Goal: Complete application form

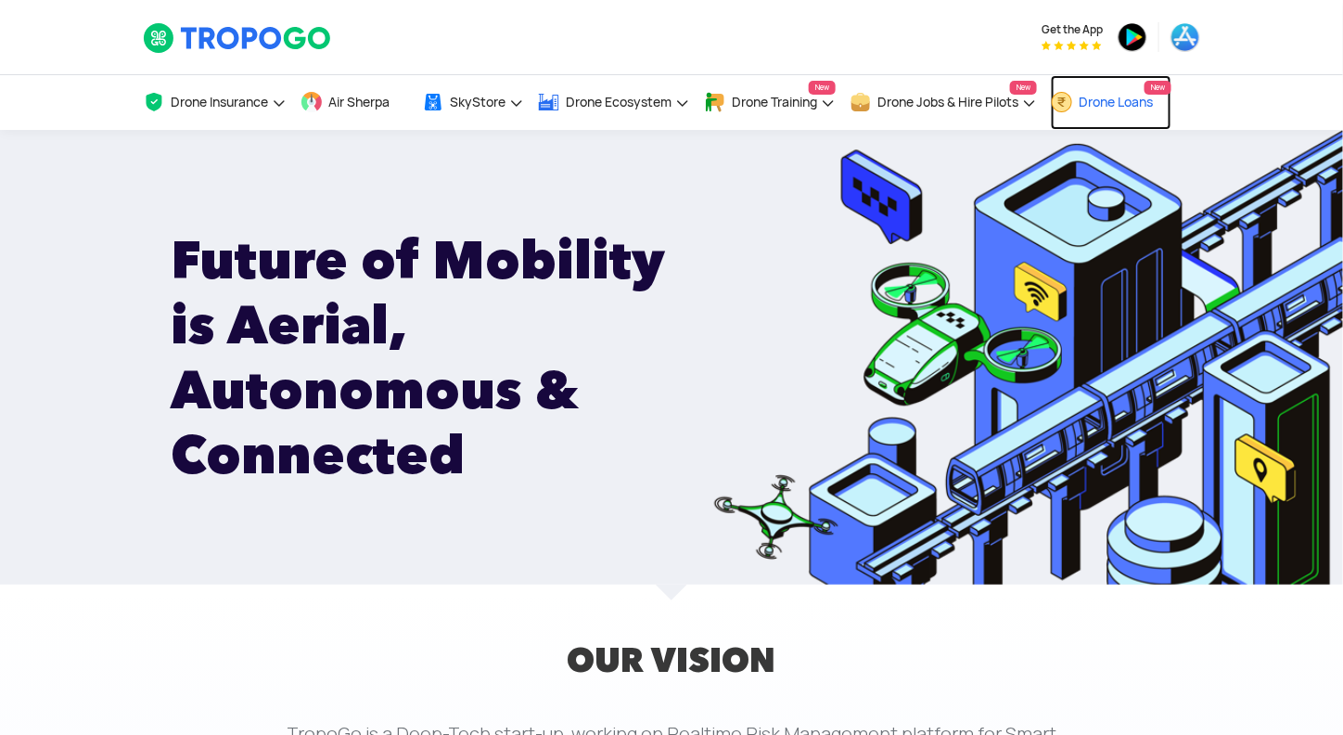
click at [1112, 99] on span "Drone Loans" at bounding box center [1116, 102] width 74 height 15
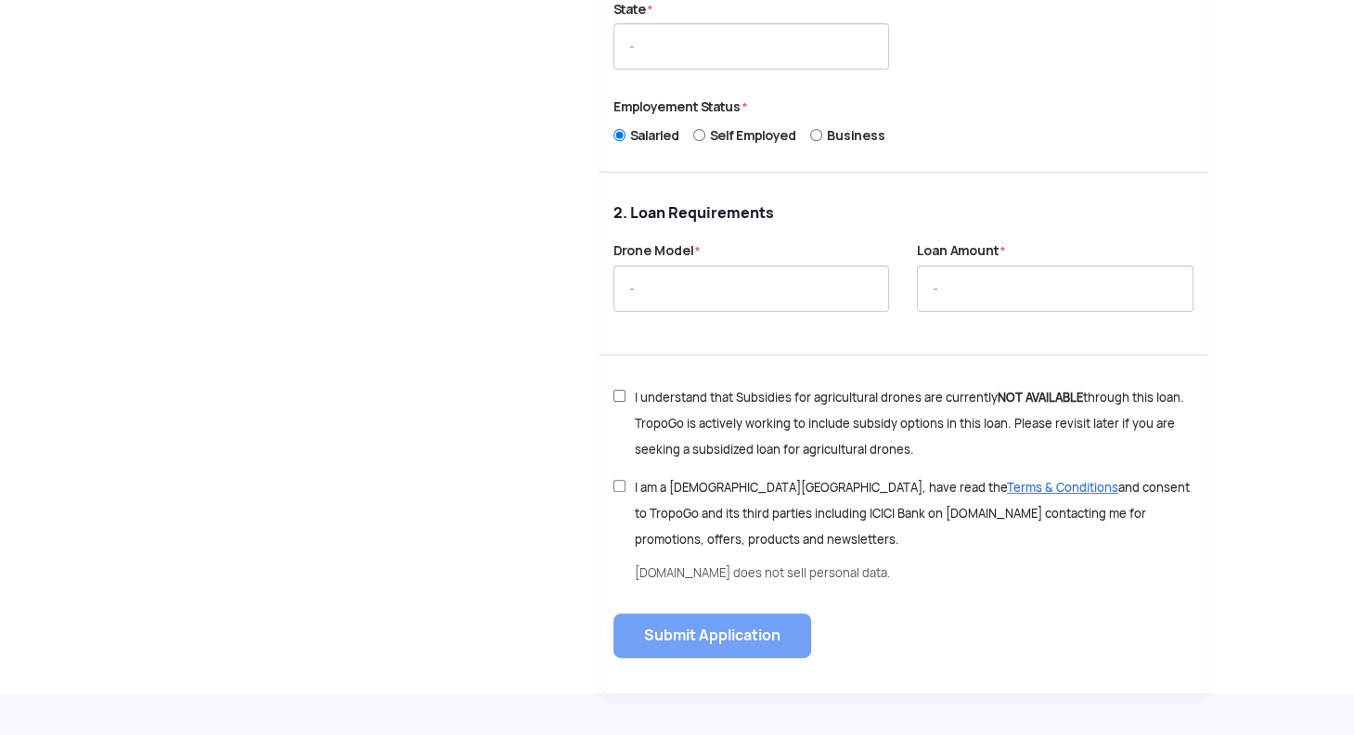
scroll to position [768, 0]
click at [787, 272] on input "text" at bounding box center [751, 287] width 276 height 46
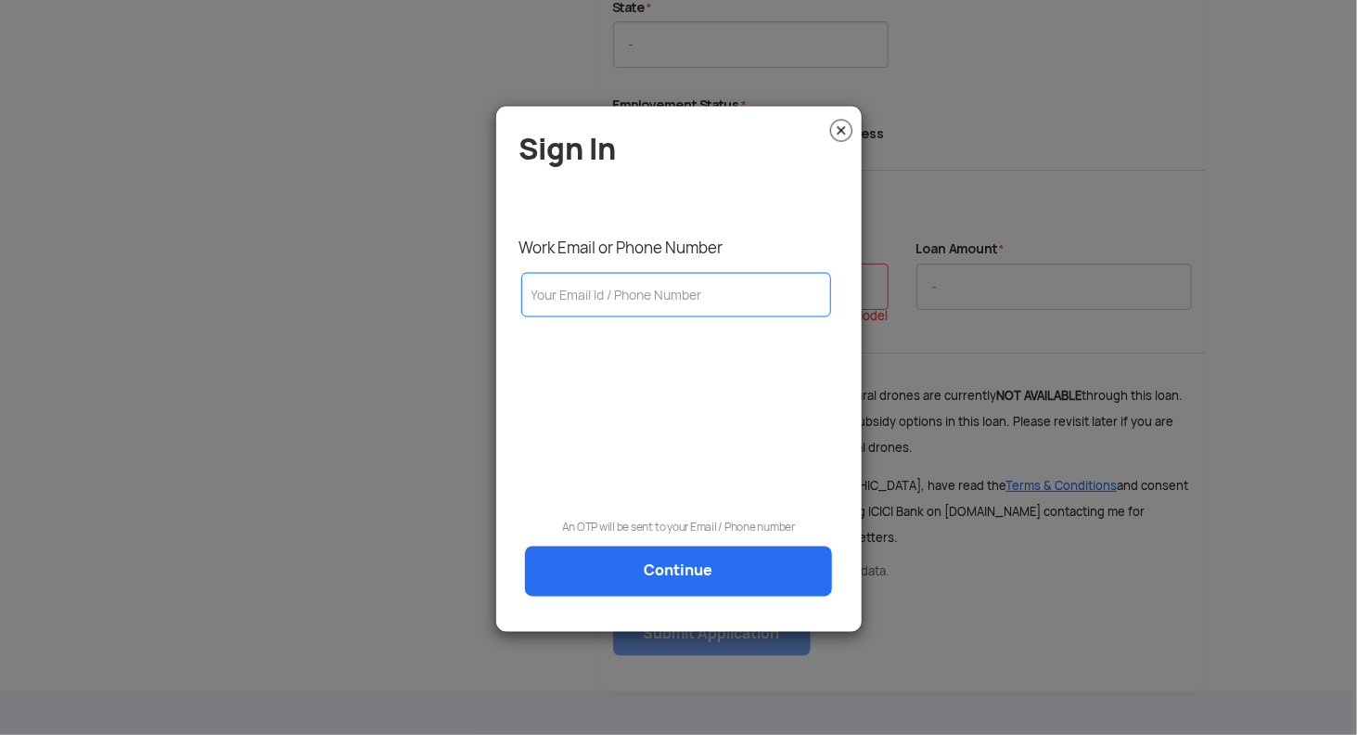
click at [837, 135] on img at bounding box center [841, 131] width 22 height 22
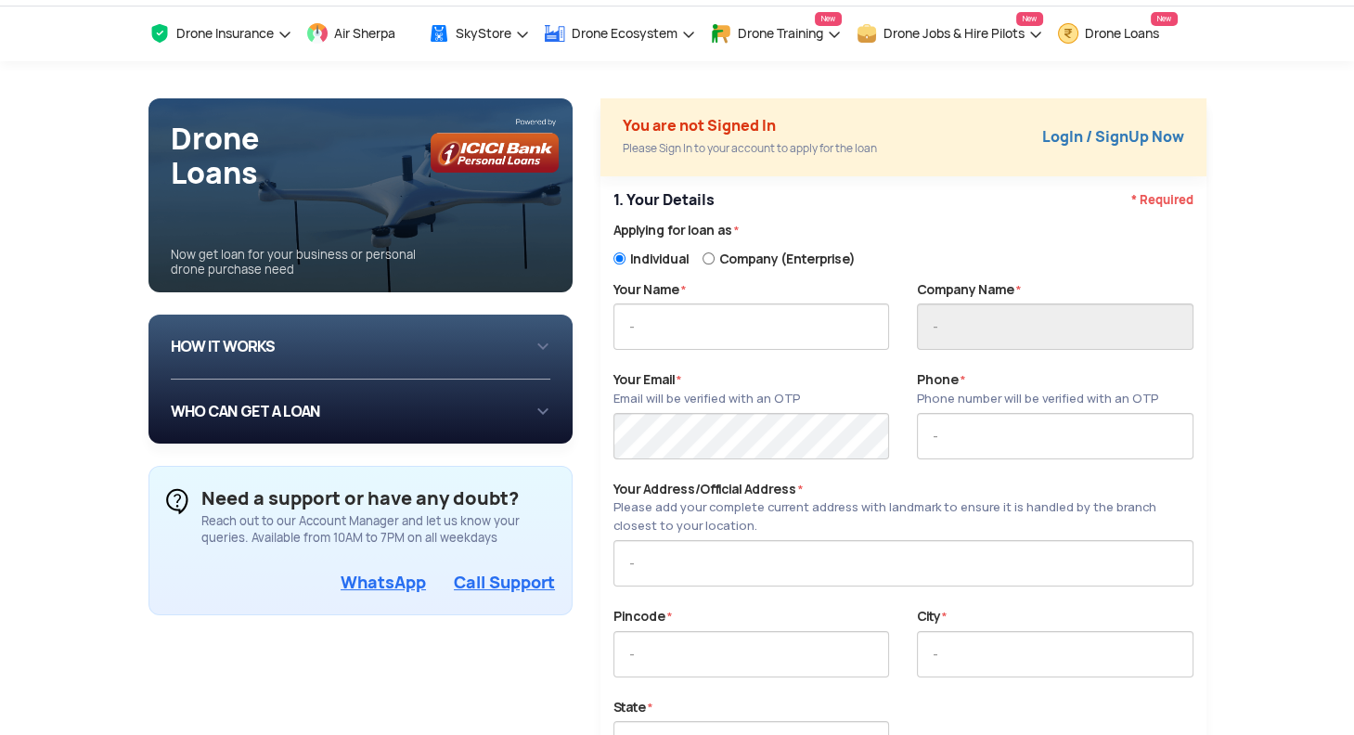
scroll to position [0, 0]
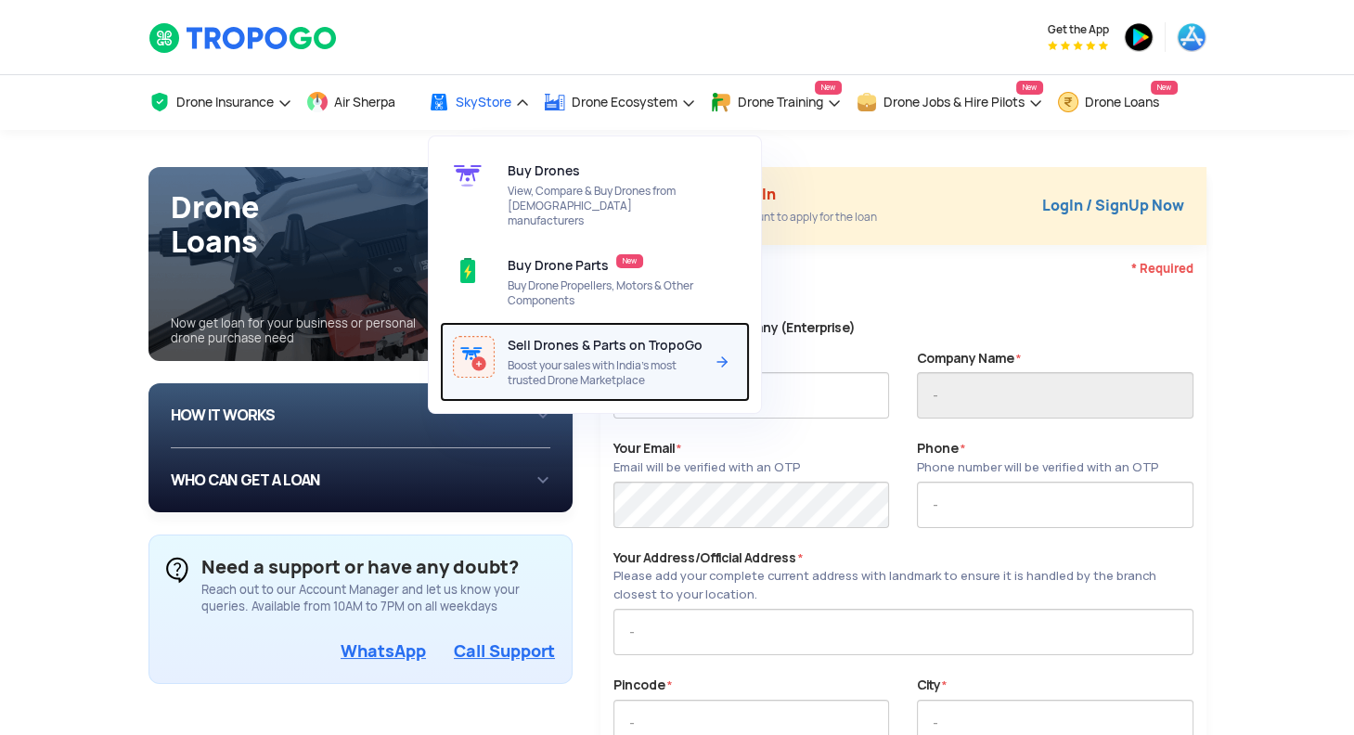
click at [620, 358] on span "Boost your sales with India’s most trusted Drone Marketplace" at bounding box center [606, 373] width 196 height 30
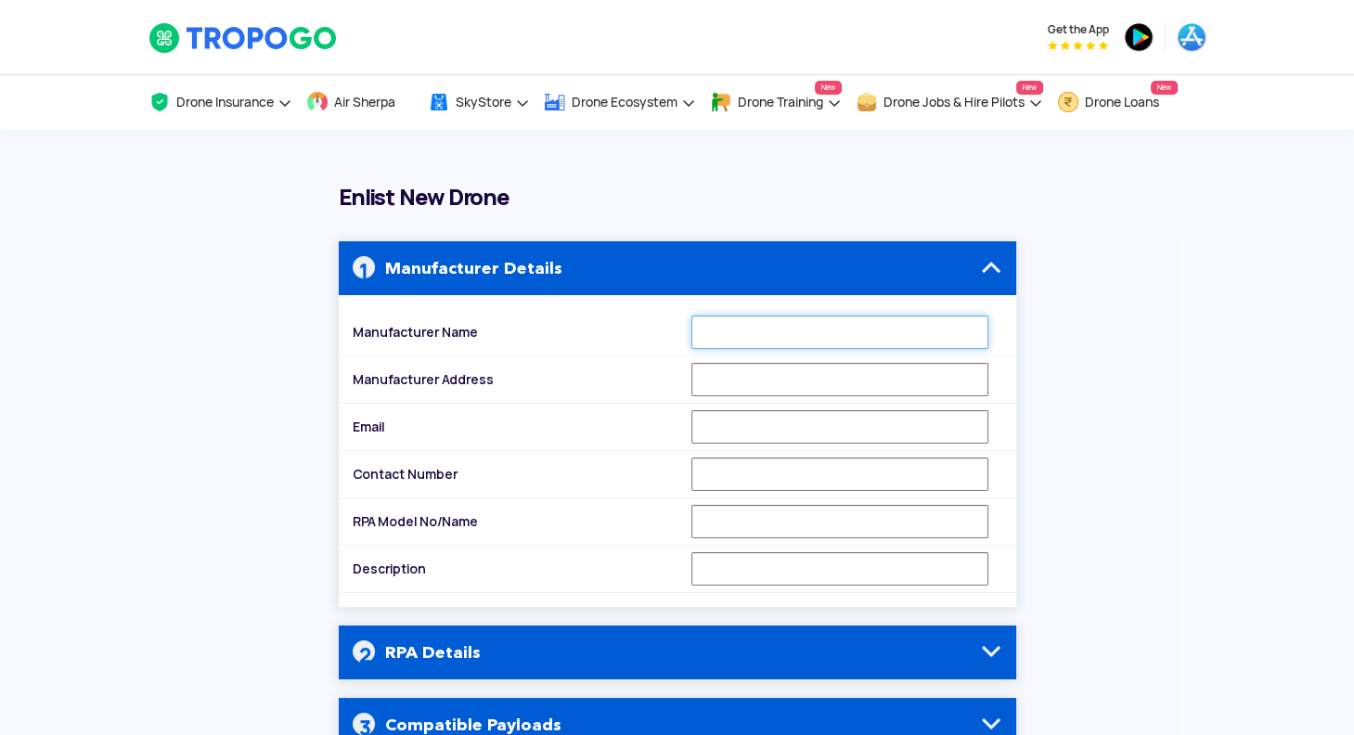
click at [763, 330] on input "Manufacturer Name" at bounding box center [839, 331] width 297 height 33
click at [731, 337] on input "Manufacturer Name" at bounding box center [839, 331] width 297 height 33
type input "c"
click at [911, 327] on input "CEREBROSPARK INNOVATIONS PRIVATE IMITED" at bounding box center [839, 331] width 297 height 33
type input "CEREBROSPARK INNOVATIONS PRIVATE LIMITED"
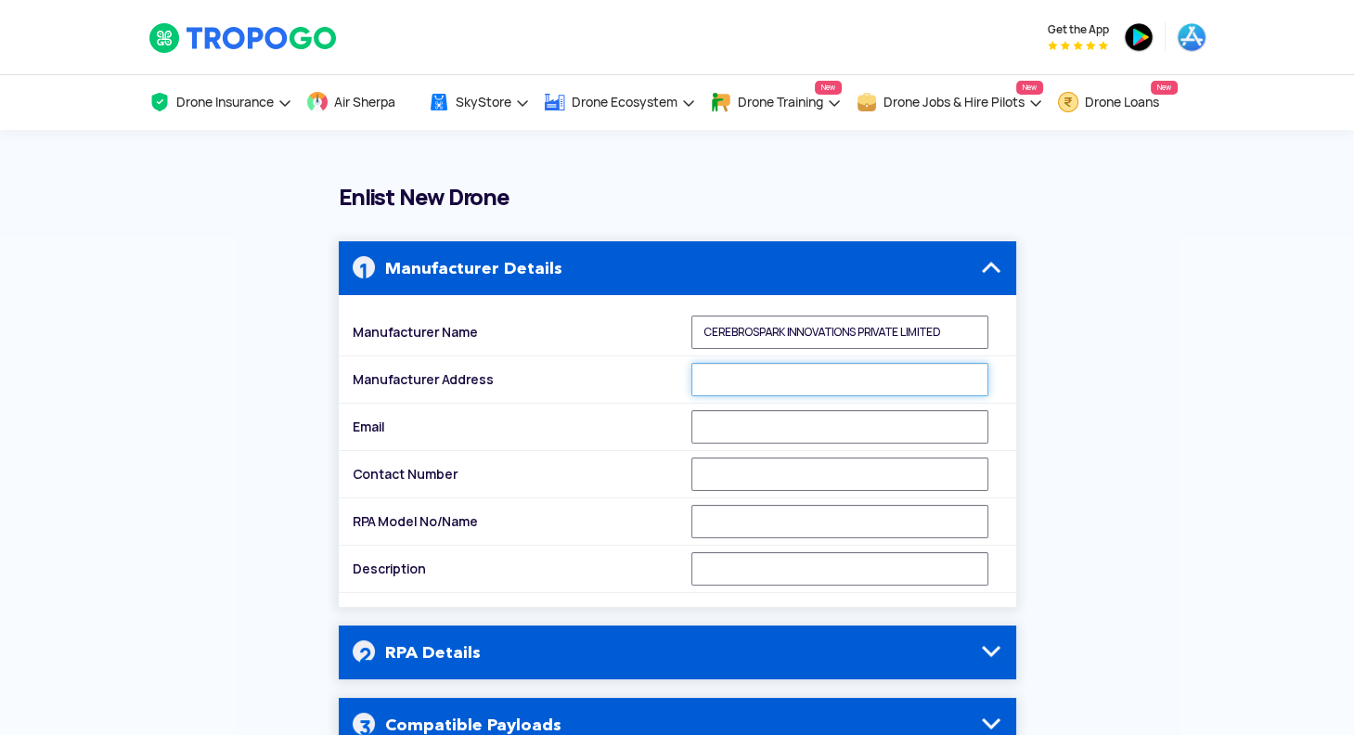
click at [922, 392] on input "Manufacturer Address" at bounding box center [839, 379] width 297 height 33
type input "Plot 14 Sai Niwas Society Undri Chowk Pune 411060 [GEOGRAPHIC_DATA]"
type input "[PERSON_NAME][EMAIL_ADDRESS][DOMAIN_NAME]"
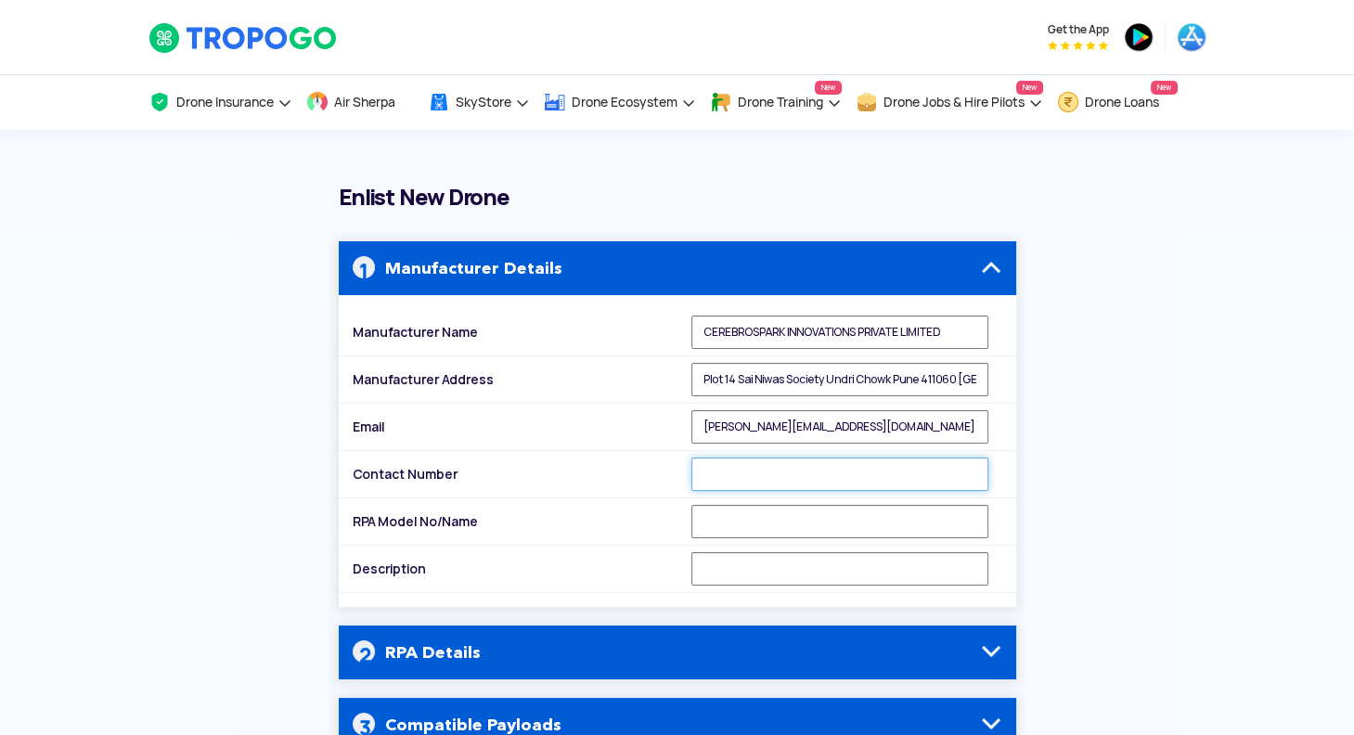
type input "07387515448"
click at [739, 529] on input "RPA Model No/Name" at bounding box center [839, 521] width 297 height 33
type input "CS_KRISHI_10L"
click at [746, 573] on input "Description" at bounding box center [839, 568] width 297 height 33
type input "a"
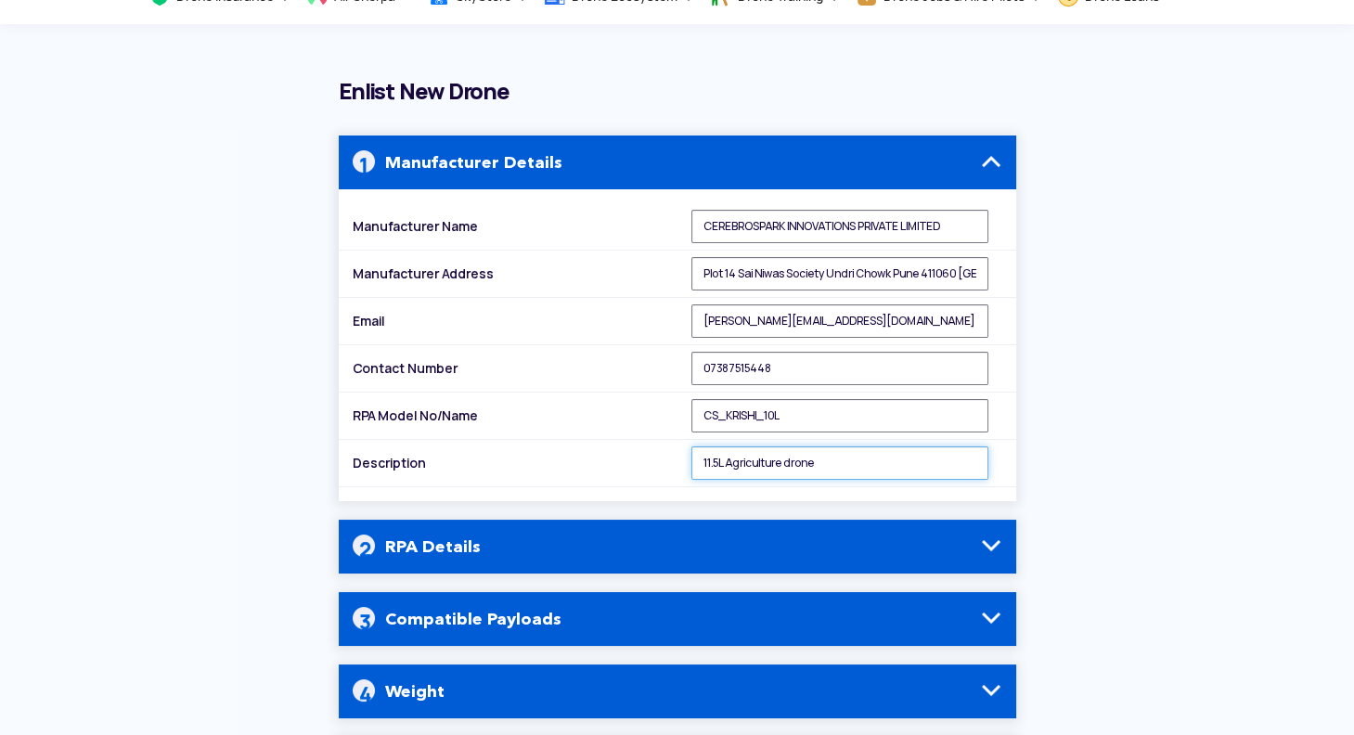
type input "11.5L Agriculture drone"
click at [739, 546] on h4 "RPA Details" at bounding box center [677, 547] width 649 height 54
